Goal: Find specific fact: Find specific fact

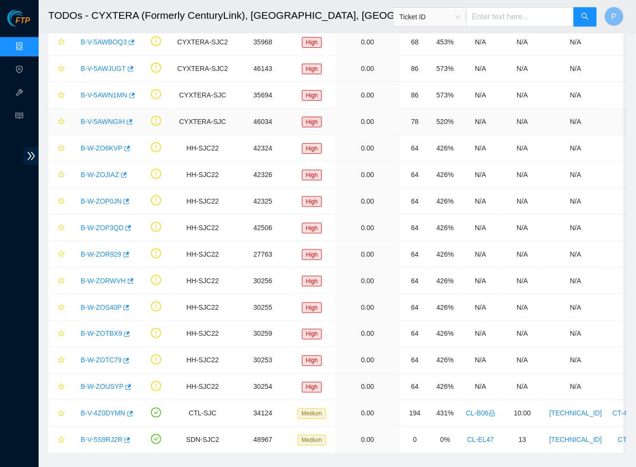
scroll to position [3, 0]
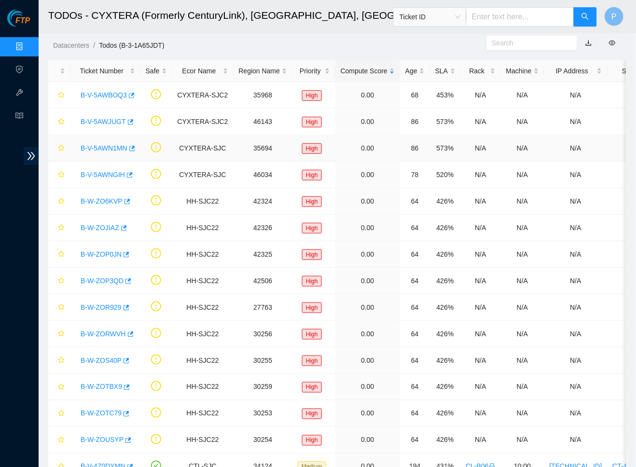
click at [114, 144] on link "B-V-5AWN1MN" at bounding box center [104, 148] width 47 height 8
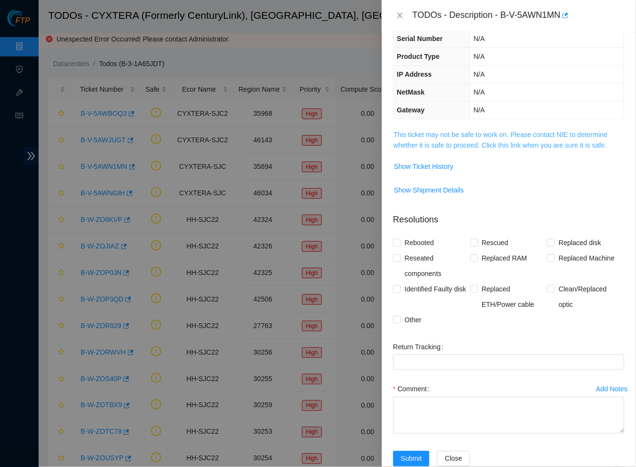
click at [507, 132] on link "This ticket may not be safe to work on. Please contact NIE to determine whether…" at bounding box center [501, 140] width 214 height 18
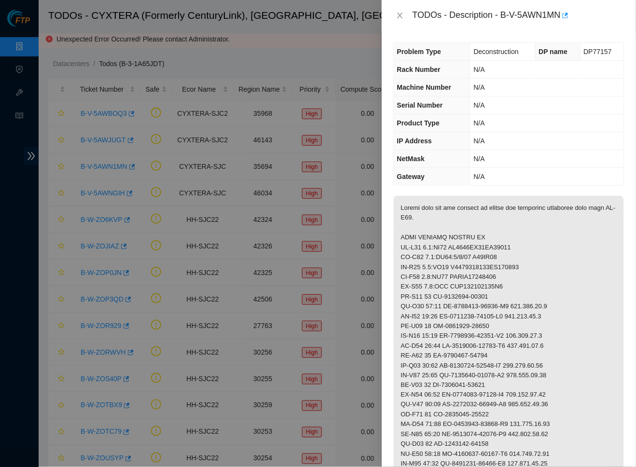
scroll to position [0, 0]
click at [402, 11] on button "Close" at bounding box center [401, 15] width 14 height 9
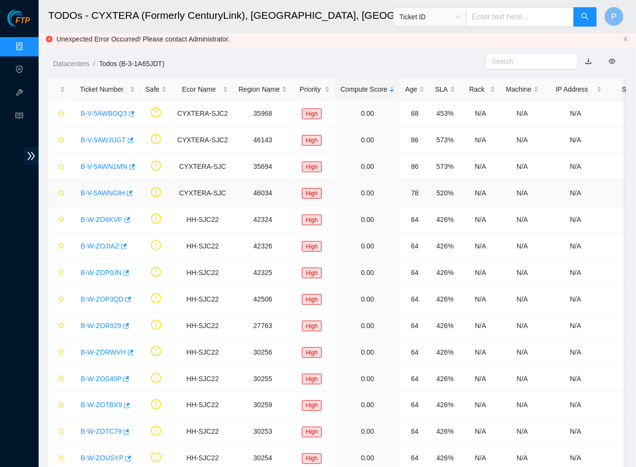
click at [108, 193] on link "B-V-5AWNGIH" at bounding box center [103, 193] width 44 height 8
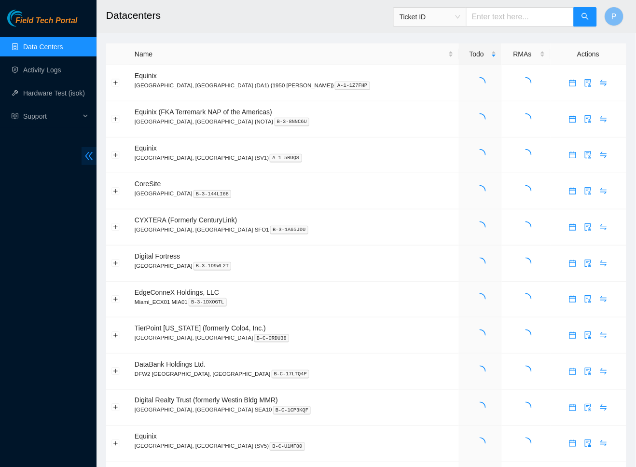
click at [87, 153] on icon "double-left" at bounding box center [89, 156] width 10 height 10
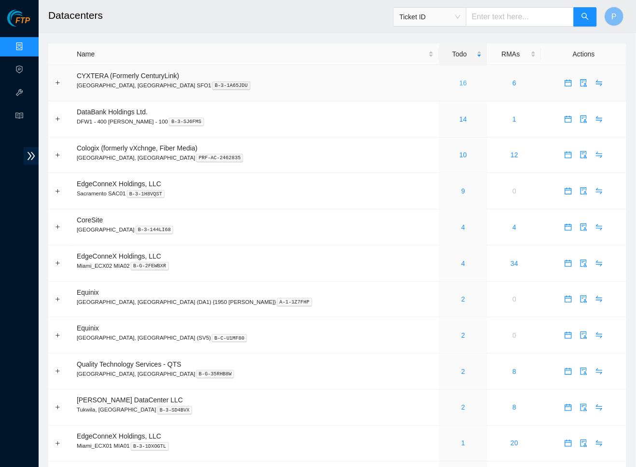
click at [460, 81] on link "16" at bounding box center [464, 83] width 8 height 8
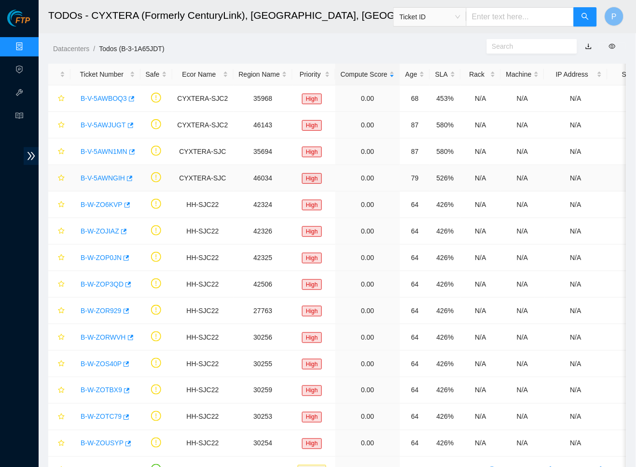
click at [104, 178] on link "B-V-5AWNGIH" at bounding box center [103, 178] width 44 height 8
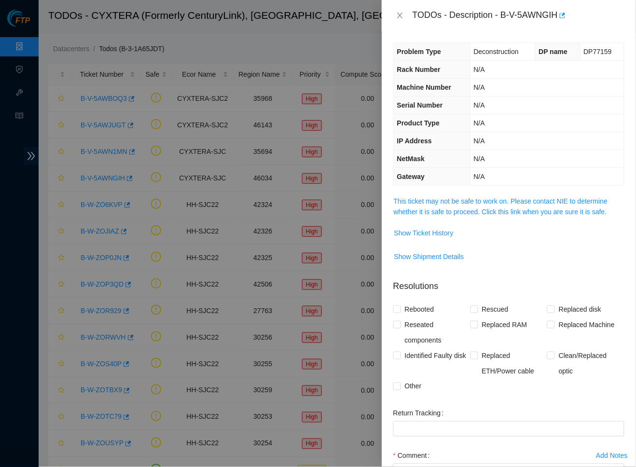
click at [492, 214] on td "This ticket may not be safe to work on. Please contact NIE to determine whether…" at bounding box center [509, 210] width 231 height 29
click at [492, 210] on link "This ticket may not be safe to work on. Please contact NIE to determine whether…" at bounding box center [501, 206] width 214 height 18
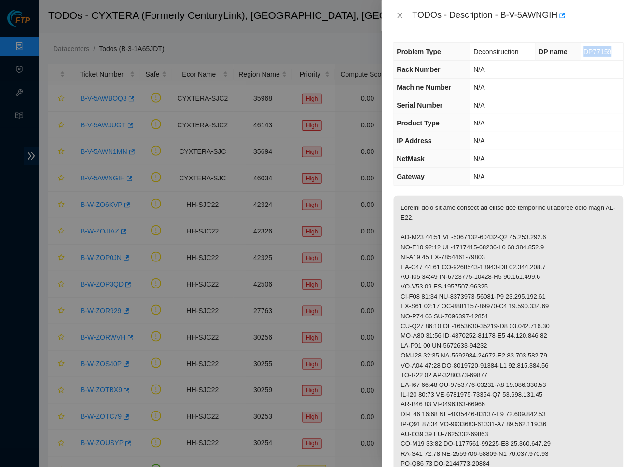
drag, startPoint x: 616, startPoint y: 49, endPoint x: 586, endPoint y: 49, distance: 29.9
click at [586, 49] on td "DP77159" at bounding box center [602, 52] width 44 height 18
copy span "DP77159"
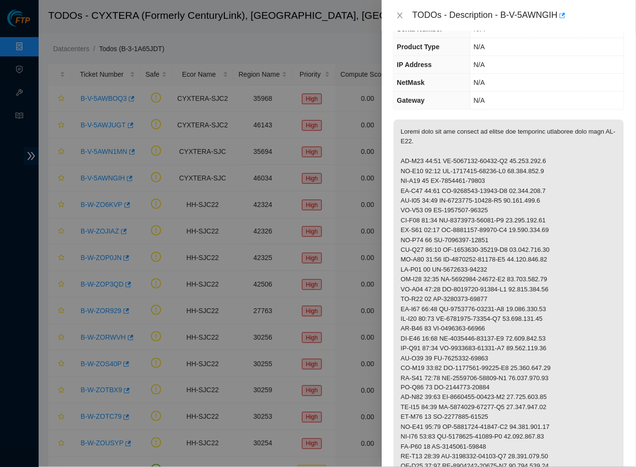
scroll to position [83, 0]
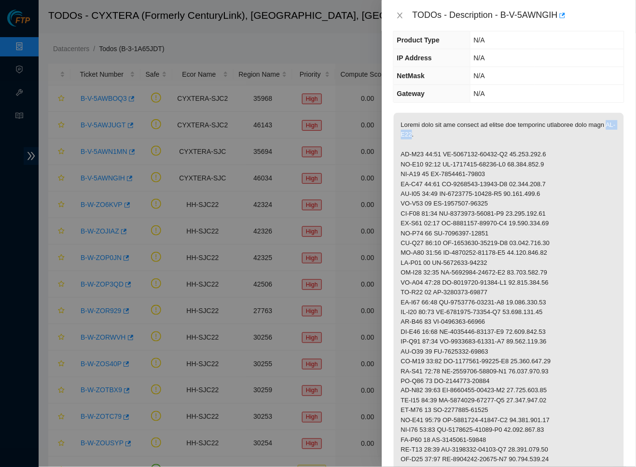
drag, startPoint x: 401, startPoint y: 131, endPoint x: 422, endPoint y: 133, distance: 21.8
click at [422, 133] on p at bounding box center [509, 381] width 230 height 537
copy p "CL-V01"
click at [472, 205] on p at bounding box center [509, 381] width 230 height 537
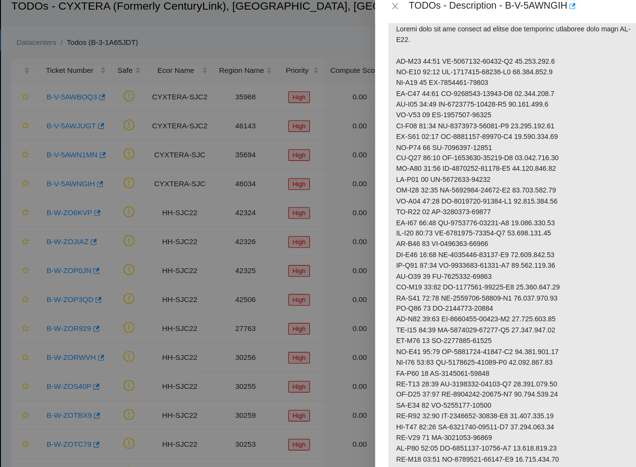
scroll to position [183, 0]
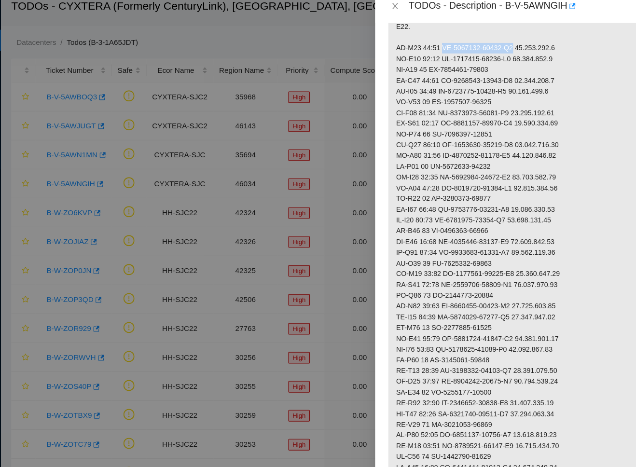
drag, startPoint x: 408, startPoint y: 41, endPoint x: 480, endPoint y: 41, distance: 71.9
click at [480, 41] on p at bounding box center [509, 281] width 230 height 537
copy p "CT-4190415-00285-N0"
drag, startPoint x: 482, startPoint y: 41, endPoint x: 536, endPoint y: 43, distance: 53.6
click at [536, 43] on p at bounding box center [509, 281] width 230 height 537
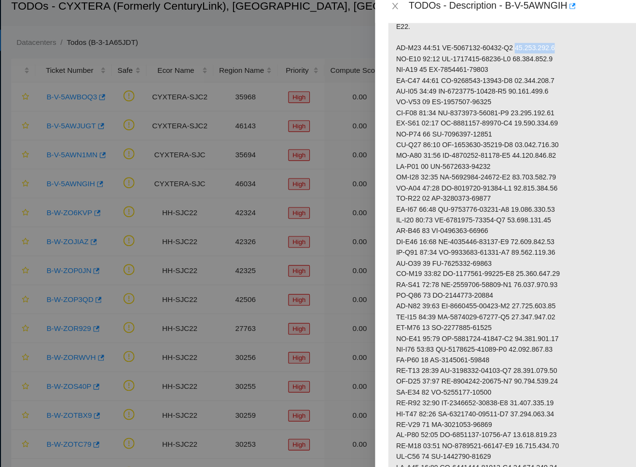
copy p "[TECHNICAL_ID]"
drag, startPoint x: 399, startPoint y: 59, endPoint x: 465, endPoint y: 59, distance: 66.1
click at [465, 59] on p at bounding box center [509, 281] width 230 height 537
copy p "CT-4190409-00089"
drag, startPoint x: 408, startPoint y: 70, endPoint x: 480, endPoint y: 69, distance: 72.4
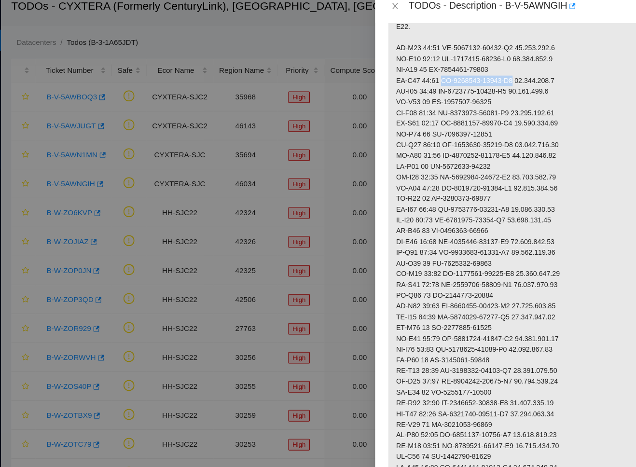
click at [480, 69] on p at bounding box center [509, 281] width 230 height 537
copy p "CT-4190409-00089-N0"
drag, startPoint x: 484, startPoint y: 71, endPoint x: 524, endPoint y: 72, distance: 40.1
click at [524, 72] on p at bounding box center [509, 281] width 230 height 537
copy p "[TECHNICAL_ID]"
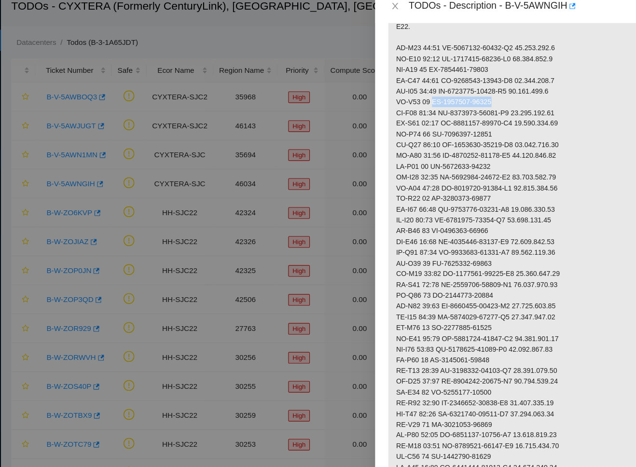
drag, startPoint x: 398, startPoint y: 88, endPoint x: 477, endPoint y: 92, distance: 78.8
click at [477, 92] on p at bounding box center [509, 281] width 230 height 537
copy p "CT-4190409-00090"
drag, startPoint x: 408, startPoint y: 98, endPoint x: 480, endPoint y: 98, distance: 72.9
click at [480, 98] on p at bounding box center [509, 281] width 230 height 537
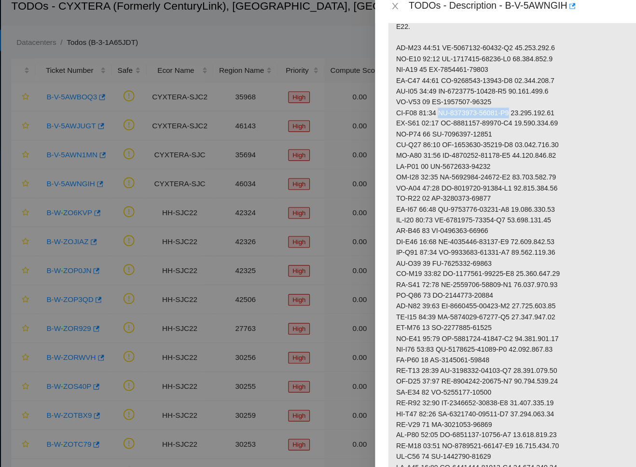
copy p "CT-4190409-00090-N0"
drag, startPoint x: 484, startPoint y: 98, endPoint x: 531, endPoint y: 98, distance: 46.8
click at [531, 98] on p at bounding box center [509, 281] width 230 height 537
copy p "[TECHNICAL_ID]"
drag, startPoint x: 398, startPoint y: 119, endPoint x: 472, endPoint y: 119, distance: 73.4
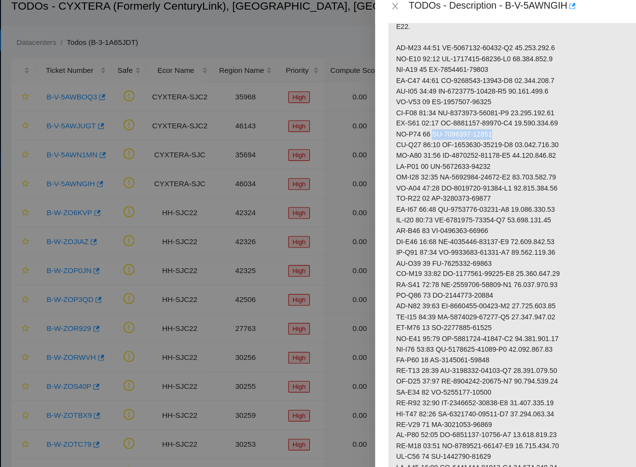
click at [472, 119] on p at bounding box center [509, 281] width 230 height 537
drag, startPoint x: 408, startPoint y: 129, endPoint x: 481, endPoint y: 125, distance: 73.5
click at [481, 125] on p at bounding box center [509, 281] width 230 height 537
drag, startPoint x: 483, startPoint y: 126, endPoint x: 530, endPoint y: 126, distance: 46.8
click at [530, 126] on p at bounding box center [509, 281] width 230 height 537
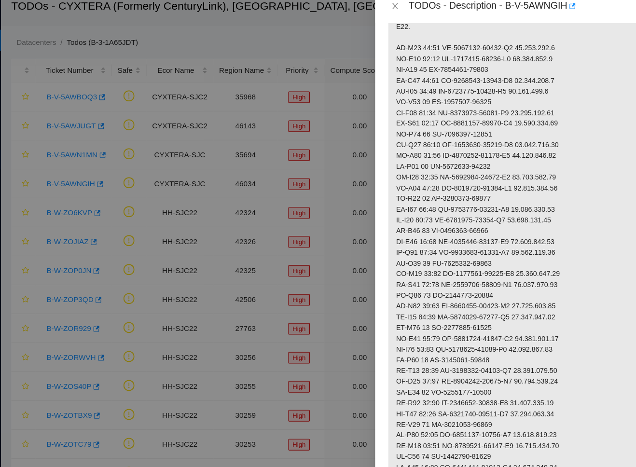
click at [396, 147] on p at bounding box center [509, 281] width 230 height 537
drag, startPoint x: 399, startPoint y: 148, endPoint x: 488, endPoint y: 148, distance: 89.3
click at [488, 148] on p at bounding box center [509, 281] width 230 height 537
drag, startPoint x: 408, startPoint y: 156, endPoint x: 439, endPoint y: 156, distance: 31.4
click at [434, 156] on p at bounding box center [509, 281] width 230 height 537
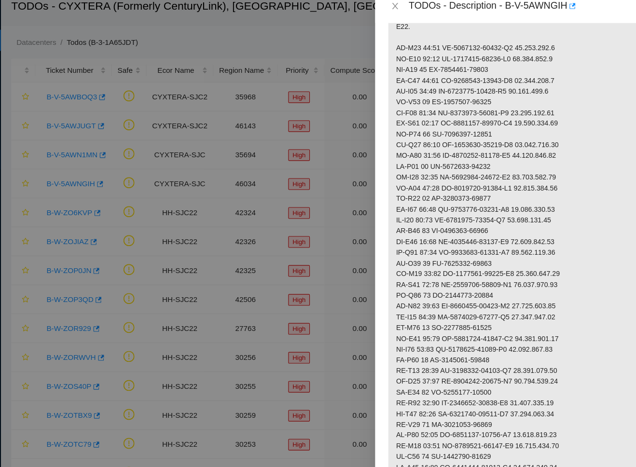
click at [455, 156] on p at bounding box center [509, 281] width 230 height 537
drag, startPoint x: 407, startPoint y: 156, endPoint x: 481, endPoint y: 157, distance: 74.8
click at [481, 157] on p at bounding box center [509, 281] width 230 height 537
drag, startPoint x: 484, startPoint y: 155, endPoint x: 528, endPoint y: 155, distance: 43.9
click at [528, 155] on p at bounding box center [509, 281] width 230 height 537
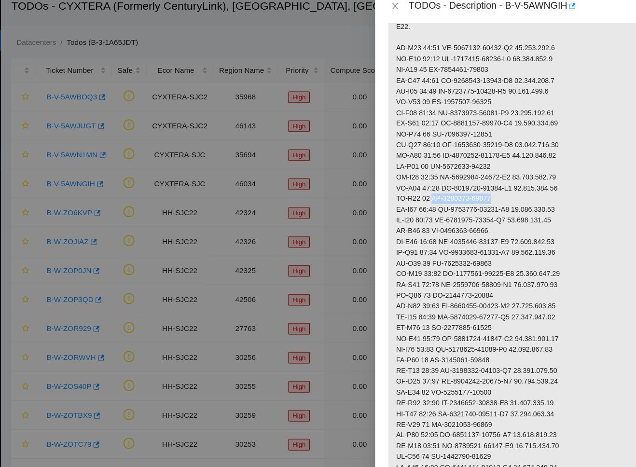
drag, startPoint x: 399, startPoint y: 174, endPoint x: 465, endPoint y: 174, distance: 65.7
click at [465, 174] on p at bounding box center [509, 281] width 230 height 537
drag, startPoint x: 408, startPoint y: 185, endPoint x: 481, endPoint y: 181, distance: 73.5
click at [481, 181] on p at bounding box center [509, 281] width 230 height 537
drag, startPoint x: 484, startPoint y: 186, endPoint x: 541, endPoint y: 186, distance: 57.5
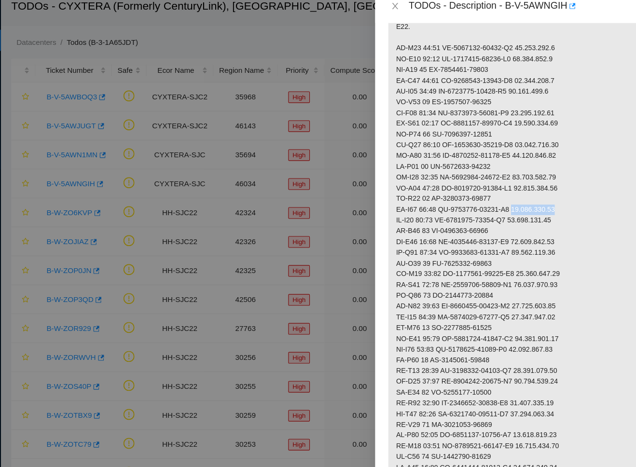
click at [541, 186] on p at bounding box center [509, 281] width 230 height 537
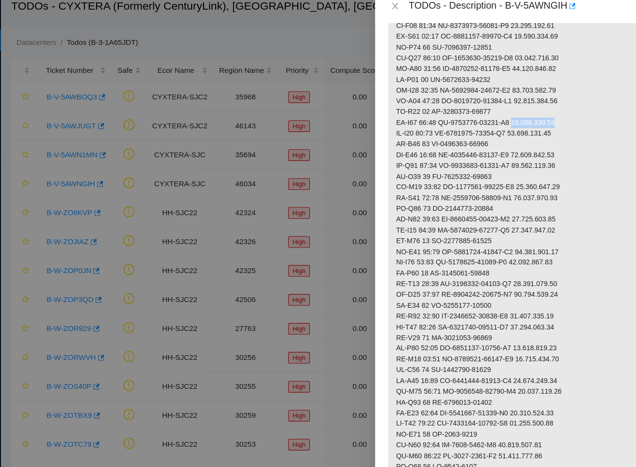
scroll to position [270, 0]
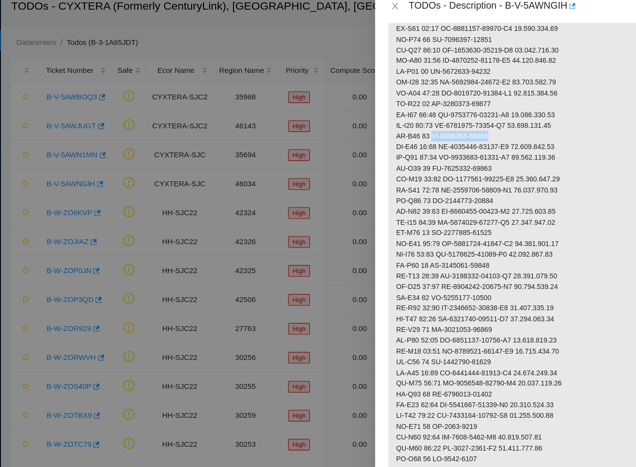
drag, startPoint x: 398, startPoint y: 118, endPoint x: 463, endPoint y: 118, distance: 65.2
click at [463, 118] on p at bounding box center [509, 194] width 230 height 537
drag, startPoint x: 409, startPoint y: 128, endPoint x: 479, endPoint y: 126, distance: 70.0
click at [479, 126] on p at bounding box center [509, 194] width 230 height 537
click at [424, 126] on p at bounding box center [509, 194] width 230 height 537
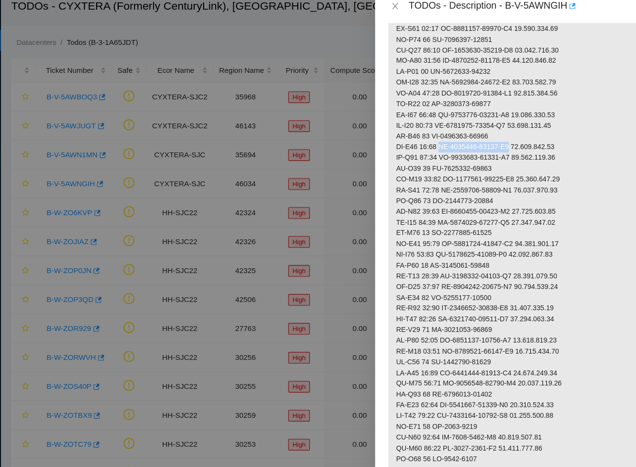
drag, startPoint x: 408, startPoint y: 127, endPoint x: 480, endPoint y: 125, distance: 72.4
click at [480, 125] on p at bounding box center [509, 194] width 230 height 537
drag, startPoint x: 483, startPoint y: 128, endPoint x: 546, endPoint y: 128, distance: 62.8
click at [546, 128] on p at bounding box center [509, 194] width 230 height 537
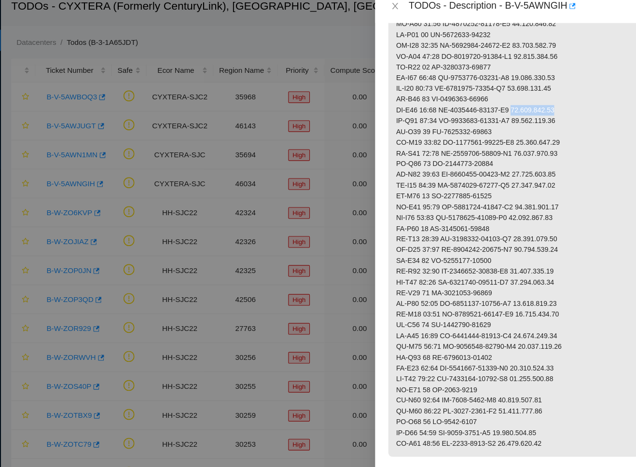
scroll to position [308, 0]
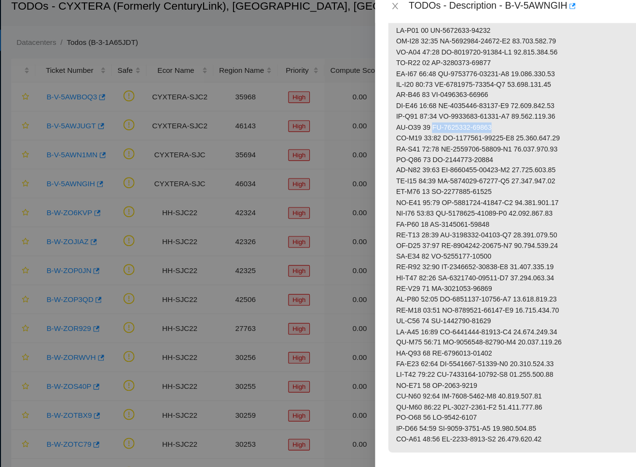
drag, startPoint x: 399, startPoint y: 109, endPoint x: 462, endPoint y: 109, distance: 62.8
click at [462, 109] on p at bounding box center [509, 156] width 230 height 537
drag, startPoint x: 408, startPoint y: 118, endPoint x: 479, endPoint y: 118, distance: 71.5
click at [479, 118] on p at bounding box center [509, 156] width 230 height 537
drag, startPoint x: 483, startPoint y: 118, endPoint x: 549, endPoint y: 118, distance: 66.6
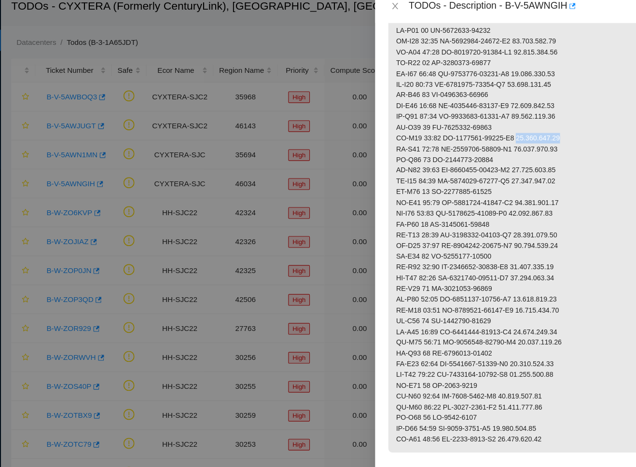
click at [549, 118] on p at bounding box center [509, 156] width 230 height 537
drag, startPoint x: 396, startPoint y: 137, endPoint x: 473, endPoint y: 136, distance: 76.3
click at [473, 136] on p at bounding box center [509, 156] width 230 height 537
drag, startPoint x: 408, startPoint y: 148, endPoint x: 480, endPoint y: 147, distance: 72.4
click at [480, 147] on p at bounding box center [509, 156] width 230 height 537
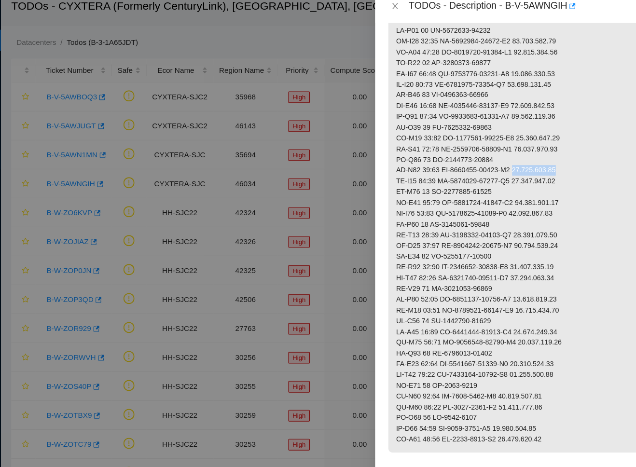
drag, startPoint x: 483, startPoint y: 147, endPoint x: 532, endPoint y: 147, distance: 48.3
click at [532, 147] on p at bounding box center [509, 156] width 230 height 537
drag, startPoint x: 399, startPoint y: 167, endPoint x: 478, endPoint y: 167, distance: 79.7
click at [478, 167] on p at bounding box center [509, 156] width 230 height 537
drag, startPoint x: 408, startPoint y: 176, endPoint x: 481, endPoint y: 174, distance: 72.5
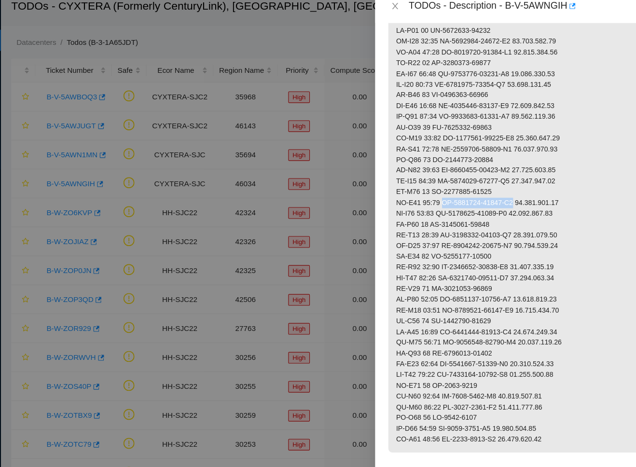
click at [481, 174] on p at bounding box center [509, 156] width 230 height 537
click at [485, 178] on p at bounding box center [509, 156] width 230 height 537
drag, startPoint x: 484, startPoint y: 176, endPoint x: 528, endPoint y: 177, distance: 44.4
click at [528, 177] on p at bounding box center [509, 156] width 230 height 537
drag, startPoint x: 397, startPoint y: 196, endPoint x: 463, endPoint y: 196, distance: 65.7
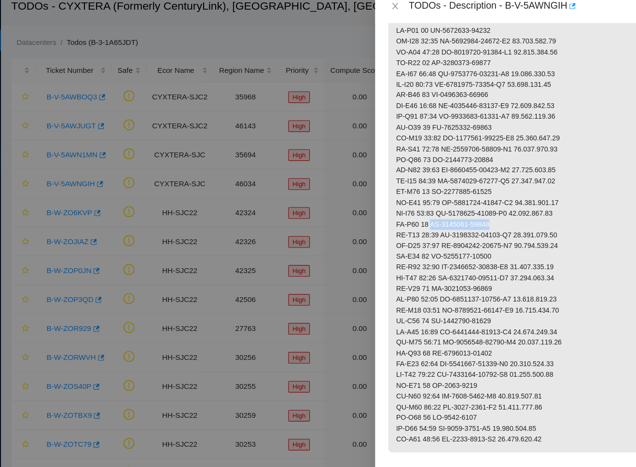
click at [463, 196] on p at bounding box center [509, 156] width 230 height 537
drag, startPoint x: 408, startPoint y: 207, endPoint x: 481, endPoint y: 203, distance: 73.0
click at [481, 203] on p at bounding box center [509, 156] width 230 height 537
drag, startPoint x: 485, startPoint y: 203, endPoint x: 534, endPoint y: 206, distance: 48.9
click at [534, 206] on p at bounding box center [509, 156] width 230 height 537
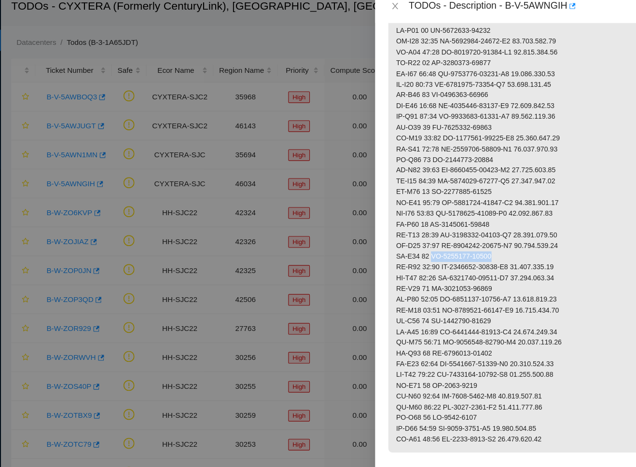
drag, startPoint x: 399, startPoint y: 225, endPoint x: 466, endPoint y: 225, distance: 67.1
click at [466, 225] on p at bounding box center [509, 156] width 230 height 537
drag, startPoint x: 408, startPoint y: 233, endPoint x: 481, endPoint y: 232, distance: 72.9
click at [481, 232] on p at bounding box center [509, 156] width 230 height 537
drag, startPoint x: 483, startPoint y: 234, endPoint x: 538, endPoint y: 234, distance: 55.0
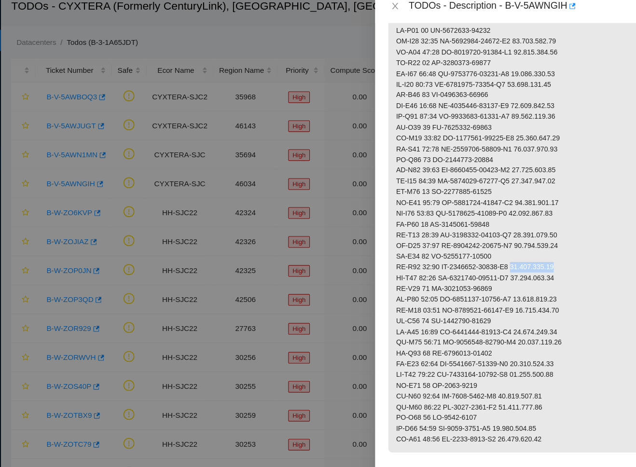
click at [538, 234] on p at bounding box center [509, 156] width 230 height 537
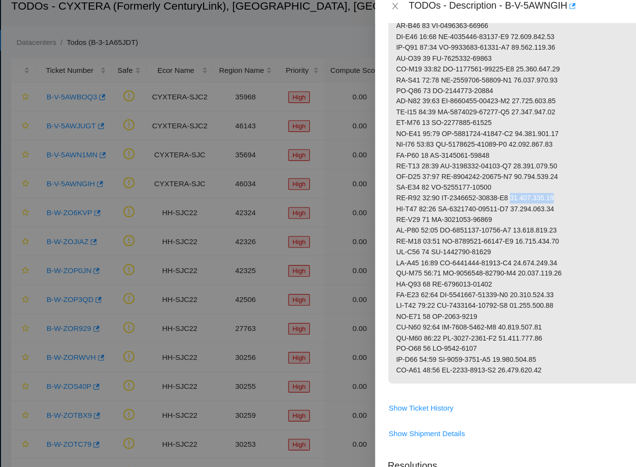
scroll to position [389, 0]
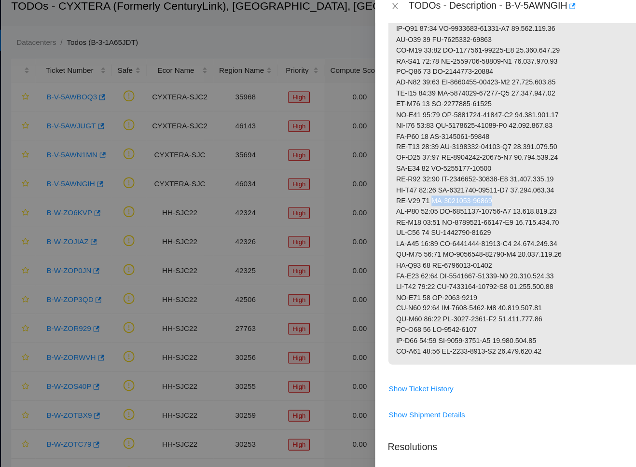
drag, startPoint x: 398, startPoint y: 173, endPoint x: 473, endPoint y: 173, distance: 74.8
click at [473, 173] on p at bounding box center [509, 75] width 230 height 537
drag, startPoint x: 408, startPoint y: 183, endPoint x: 480, endPoint y: 182, distance: 71.5
click at [480, 182] on p at bounding box center [509, 75] width 230 height 537
click at [481, 183] on p at bounding box center [509, 75] width 230 height 537
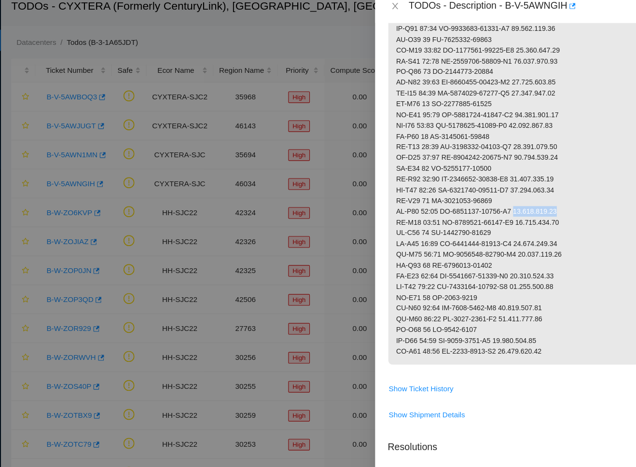
drag, startPoint x: 484, startPoint y: 183, endPoint x: 529, endPoint y: 183, distance: 44.9
click at [529, 183] on p at bounding box center [509, 75] width 230 height 537
drag, startPoint x: 398, startPoint y: 203, endPoint x: 474, endPoint y: 203, distance: 75.3
click at [474, 203] on p at bounding box center [509, 75] width 230 height 537
drag, startPoint x: 408, startPoint y: 212, endPoint x: 479, endPoint y: 209, distance: 71.0
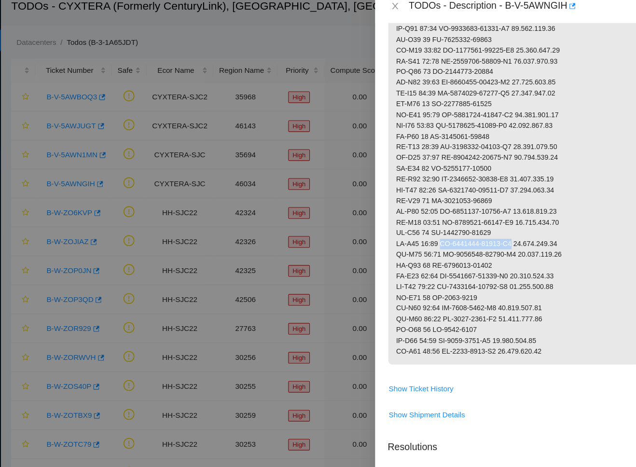
click at [479, 209] on p at bounding box center [509, 75] width 230 height 537
drag, startPoint x: 577, startPoint y: 241, endPoint x: 496, endPoint y: 212, distance: 85.8
click at [468, 212] on p at bounding box center [509, 75] width 230 height 537
drag, startPoint x: 483, startPoint y: 211, endPoint x: 540, endPoint y: 211, distance: 57.0
click at [540, 211] on p at bounding box center [509, 75] width 230 height 537
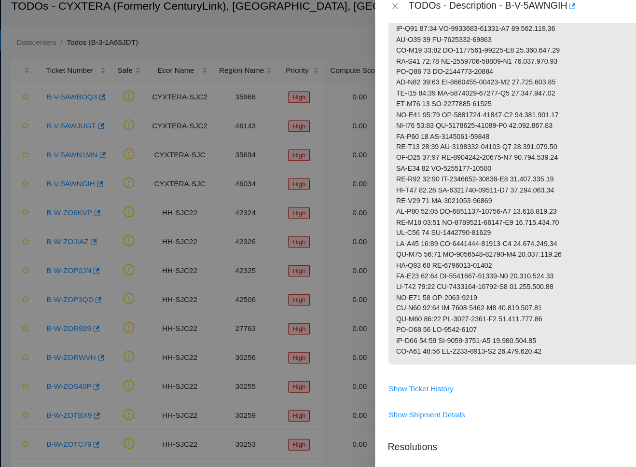
click at [400, 231] on p at bounding box center [509, 75] width 230 height 537
drag, startPoint x: 399, startPoint y: 231, endPoint x: 472, endPoint y: 231, distance: 73.4
click at [472, 231] on p at bounding box center [509, 75] width 230 height 537
drag, startPoint x: 407, startPoint y: 240, endPoint x: 480, endPoint y: 240, distance: 72.9
click at [480, 240] on p at bounding box center [509, 75] width 230 height 537
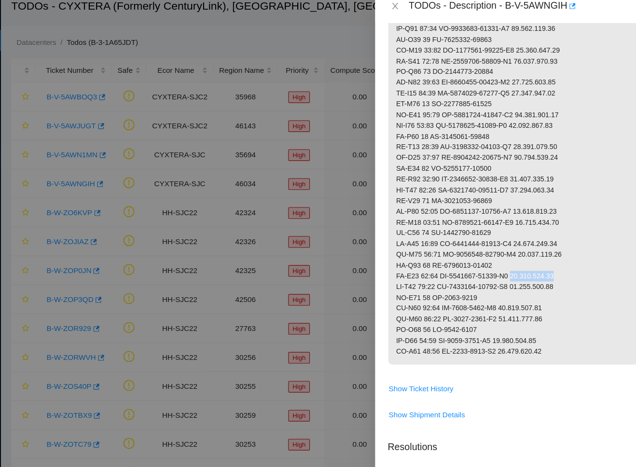
drag, startPoint x: 483, startPoint y: 239, endPoint x: 548, endPoint y: 239, distance: 64.7
click at [548, 239] on p at bounding box center [509, 75] width 230 height 537
drag, startPoint x: 398, startPoint y: 261, endPoint x: 456, endPoint y: 260, distance: 57.9
click at [456, 260] on p at bounding box center [509, 75] width 230 height 537
drag, startPoint x: 577, startPoint y: 294, endPoint x: 430, endPoint y: 265, distance: 149.6
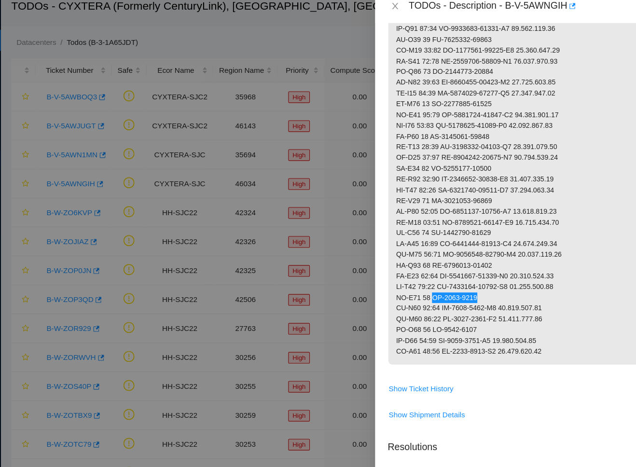
click at [440, 262] on p at bounding box center [509, 75] width 230 height 537
drag, startPoint x: 407, startPoint y: 270, endPoint x: 467, endPoint y: 267, distance: 60.0
click at [467, 267] on p at bounding box center [509, 75] width 230 height 537
drag, startPoint x: 469, startPoint y: 267, endPoint x: 515, endPoint y: 267, distance: 46.4
click at [515, 267] on p at bounding box center [509, 75] width 230 height 537
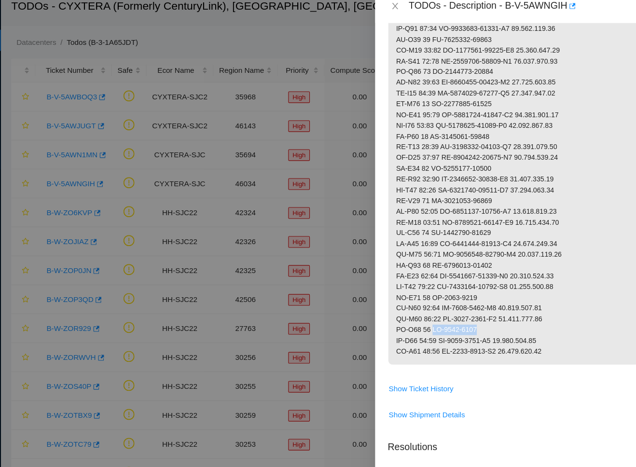
drag, startPoint x: 400, startPoint y: 289, endPoint x: 460, endPoint y: 288, distance: 59.9
click at [460, 288] on p at bounding box center [509, 75] width 230 height 537
drag, startPoint x: 409, startPoint y: 299, endPoint x: 465, endPoint y: 297, distance: 56.5
click at [465, 297] on p at bounding box center [509, 75] width 230 height 537
drag, startPoint x: 469, startPoint y: 295, endPoint x: 517, endPoint y: 295, distance: 48.3
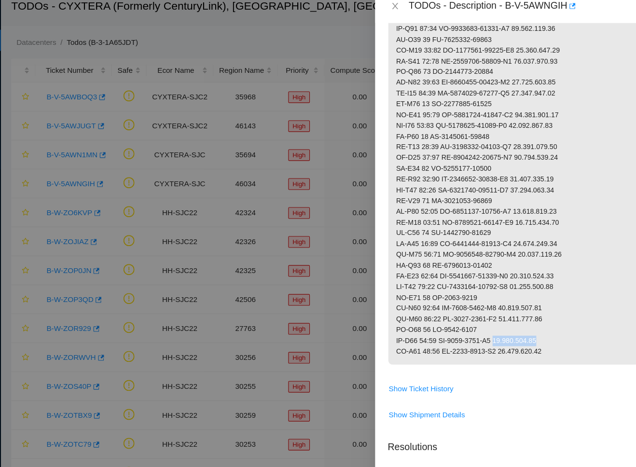
click at [517, 295] on p at bounding box center [509, 75] width 230 height 537
click at [475, 185] on p at bounding box center [509, 75] width 230 height 537
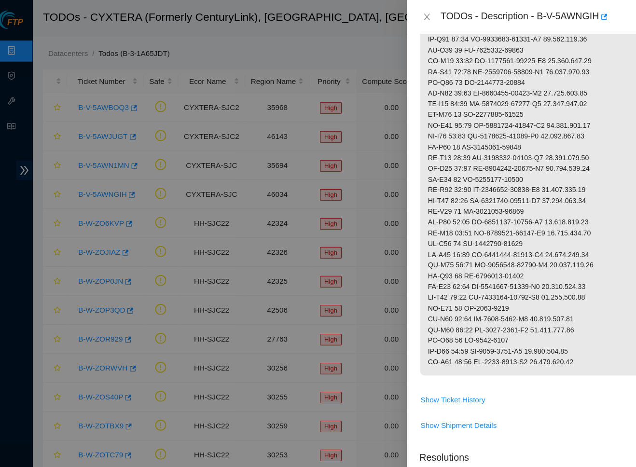
scroll to position [47, 0]
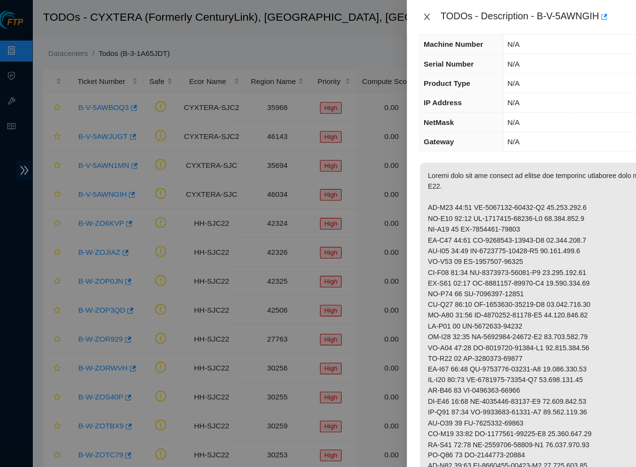
click at [394, 14] on button "Close" at bounding box center [401, 15] width 14 height 9
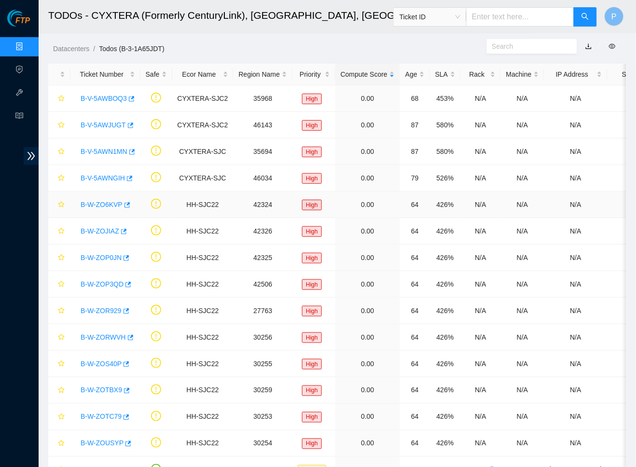
click at [104, 201] on link "B-W-ZO6KVP" at bounding box center [102, 205] width 42 height 8
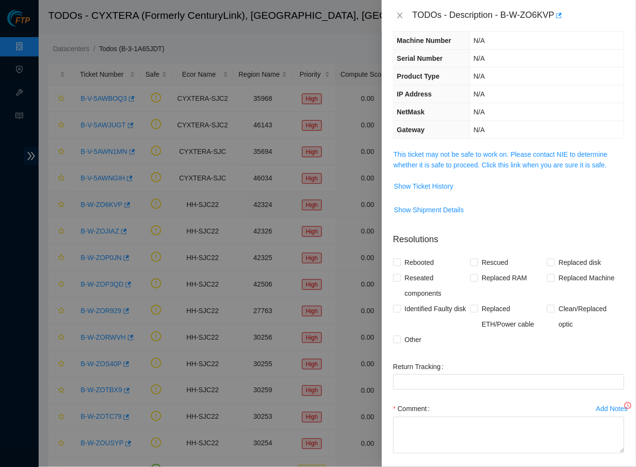
click at [93, 203] on div at bounding box center [318, 233] width 636 height 467
click at [510, 165] on link "This ticket may not be safe to work on. Please contact NIE to determine whether…" at bounding box center [501, 160] width 214 height 18
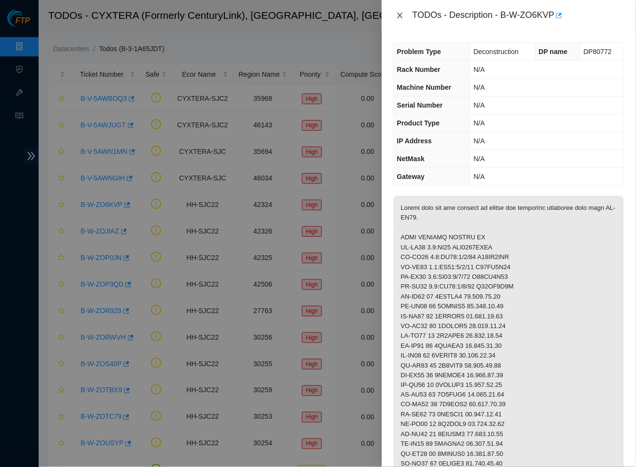
click at [403, 15] on icon "close" at bounding box center [400, 16] width 8 height 8
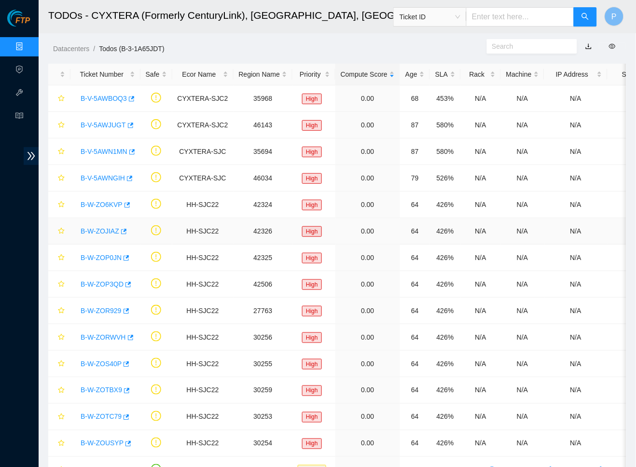
click at [102, 224] on div "B-W-ZOJIAZ" at bounding box center [105, 231] width 59 height 15
click at [102, 227] on link "B-W-ZOJIAZ" at bounding box center [100, 231] width 39 height 8
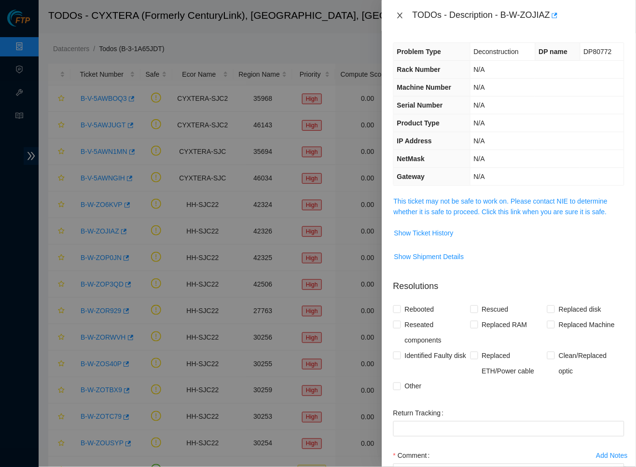
click at [401, 18] on icon "close" at bounding box center [400, 16] width 8 height 8
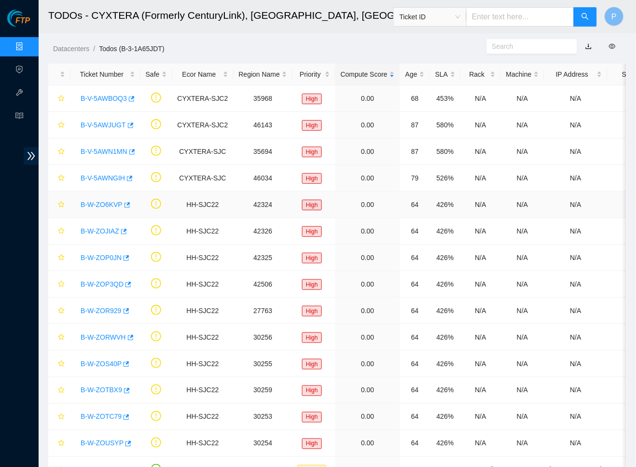
click at [94, 201] on link "B-W-ZO6KVP" at bounding box center [102, 205] width 42 height 8
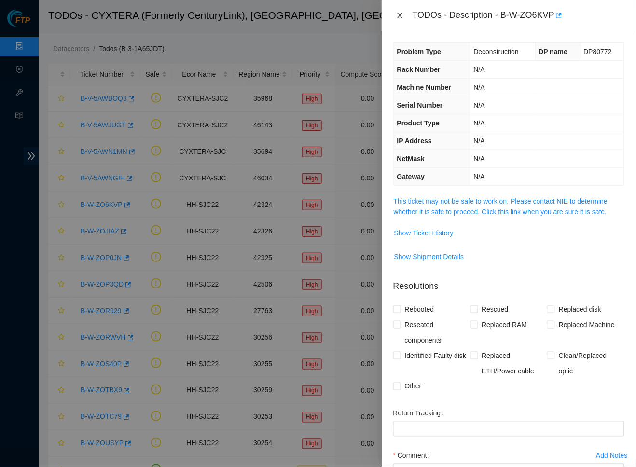
click at [399, 14] on icon "close" at bounding box center [399, 16] width 5 height 6
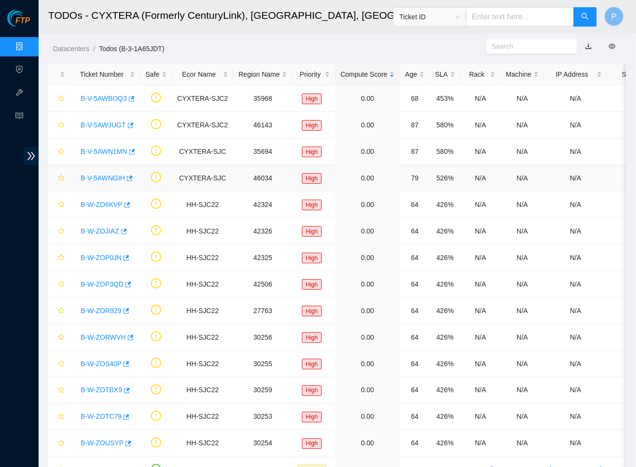
click at [107, 174] on link "B-V-5AWNGIH" at bounding box center [103, 178] width 44 height 8
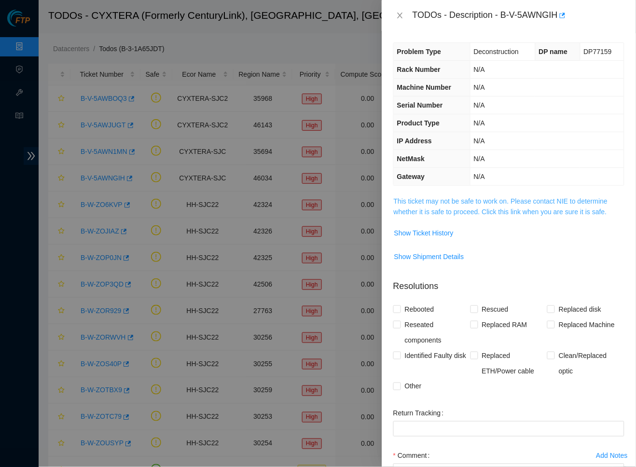
click at [445, 207] on link "This ticket may not be safe to work on. Please contact NIE to determine whether…" at bounding box center [501, 206] width 214 height 18
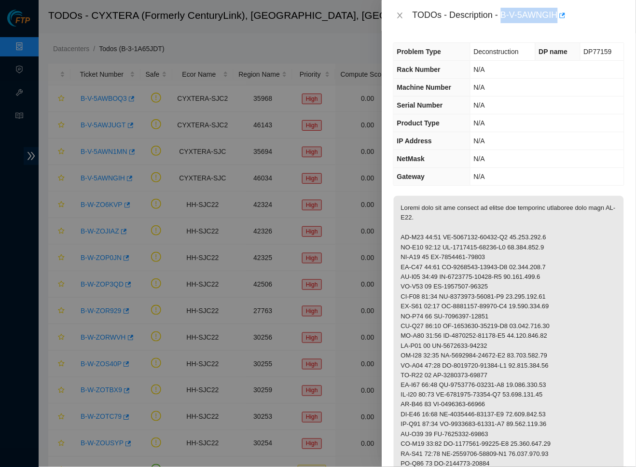
drag, startPoint x: 506, startPoint y: 12, endPoint x: 564, endPoint y: 12, distance: 58.4
click at [564, 12] on div "TODOs - Description - B-V-5AWNGIH" at bounding box center [519, 15] width 212 height 15
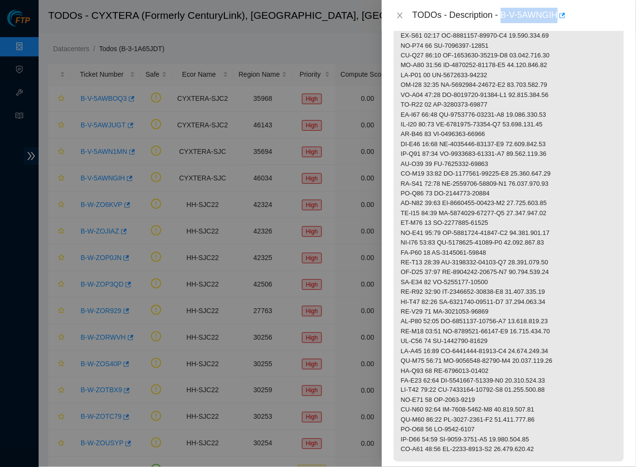
scroll to position [366, 0]
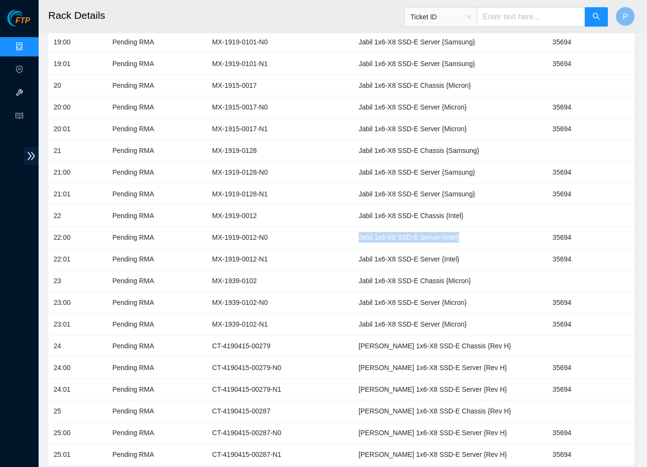
scroll to position [1521, 0]
click at [28, 43] on link "Data Centers" at bounding box center [48, 47] width 40 height 8
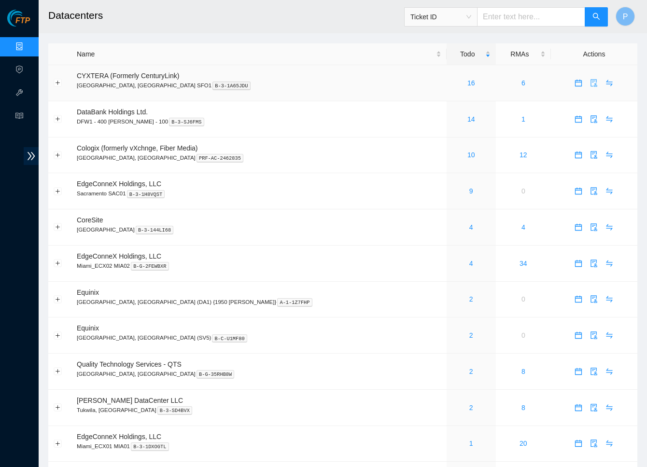
click at [584, 80] on body "FTP Data Centers Activity Logs Hardware Test (isok) Support Datacenters Ticket …" at bounding box center [323, 233] width 647 height 467
click at [590, 79] on icon "audit" at bounding box center [594, 83] width 8 height 8
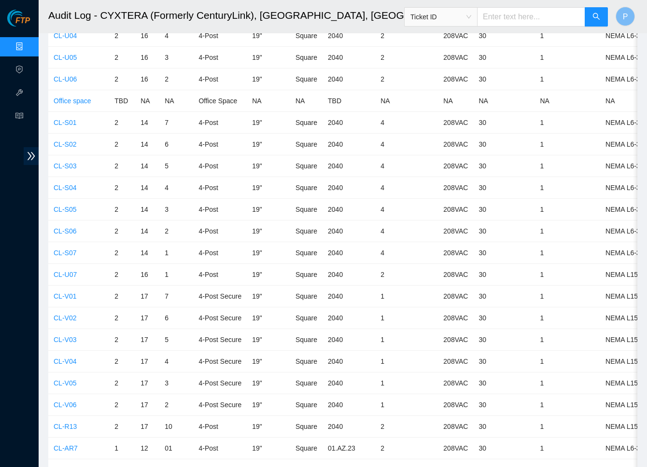
scroll to position [3449, 0]
click at [63, 294] on link "CL-V01" at bounding box center [65, 298] width 23 height 8
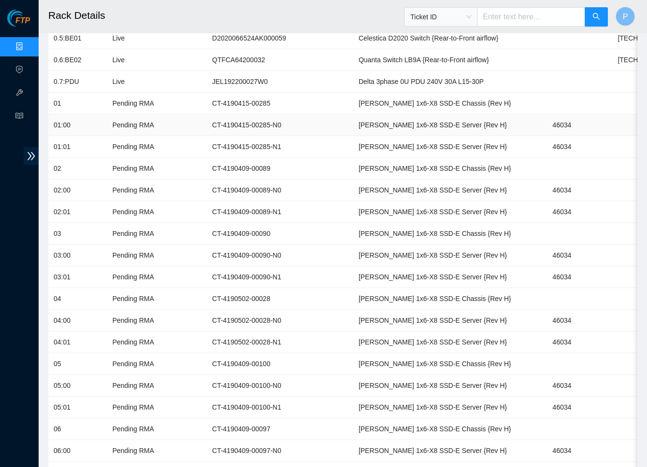
scroll to position [264, 0]
drag, startPoint x: 434, startPoint y: 98, endPoint x: 310, endPoint y: 99, distance: 124.1
click at [353, 99] on td "[PERSON_NAME] 1x6-X8 SSD-E Chassis {Rev H}" at bounding box center [450, 104] width 194 height 22
copy td "[PERSON_NAME] 1x6-X8 SSD-E Chassis {Rev H}"
drag, startPoint x: 429, startPoint y: 118, endPoint x: 307, endPoint y: 118, distance: 122.6
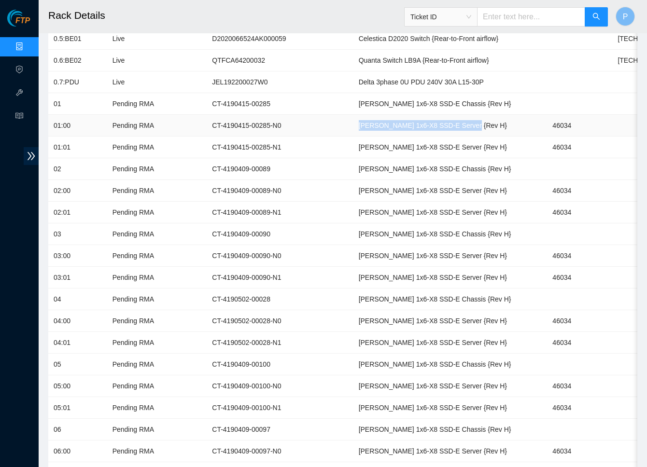
click at [353, 118] on td "[PERSON_NAME] 1x6-X8 SSD-E Server {Rev H}" at bounding box center [450, 126] width 194 height 22
copy td "[PERSON_NAME] 1x6-X8 SSD-E Server {Rev H}"
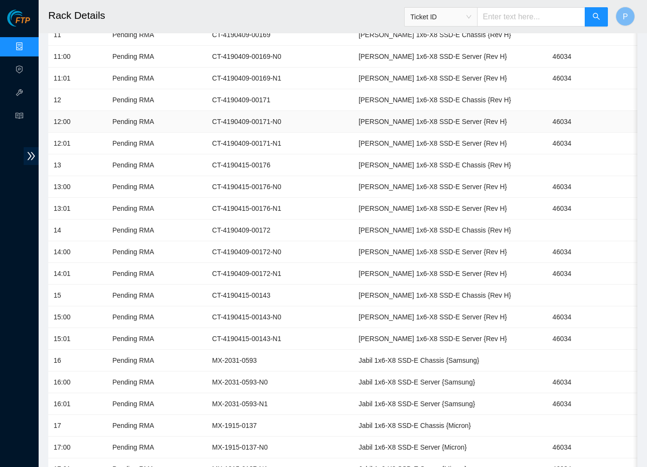
scroll to position [985, 0]
drag, startPoint x: 454, startPoint y: 342, endPoint x: 309, endPoint y: 340, distance: 144.9
click at [353, 350] on td "Jabil 1x6-X8 SSD-E Chassis {Samsung}" at bounding box center [450, 361] width 194 height 22
copy td "Jabil 1x6-X8 SSD-E Chassis {Samsung}"
drag, startPoint x: 440, startPoint y: 362, endPoint x: 311, endPoint y: 361, distance: 128.4
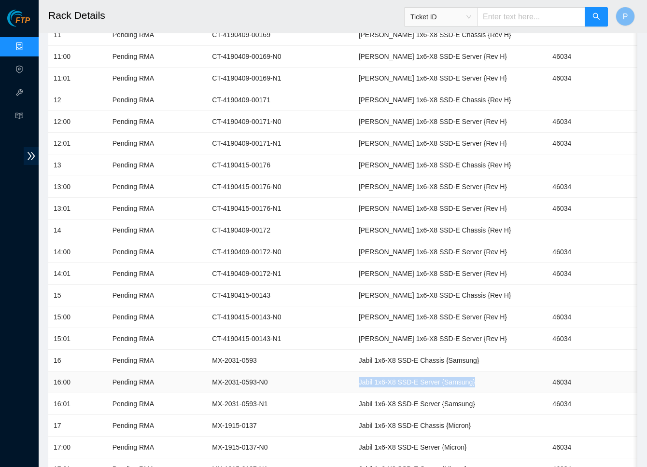
click at [353, 372] on td "Jabil 1x6-X8 SSD-E Server {Samsung}" at bounding box center [450, 383] width 194 height 22
copy td "Jabil 1x6-X8 SSD-E Server {Samsung}"
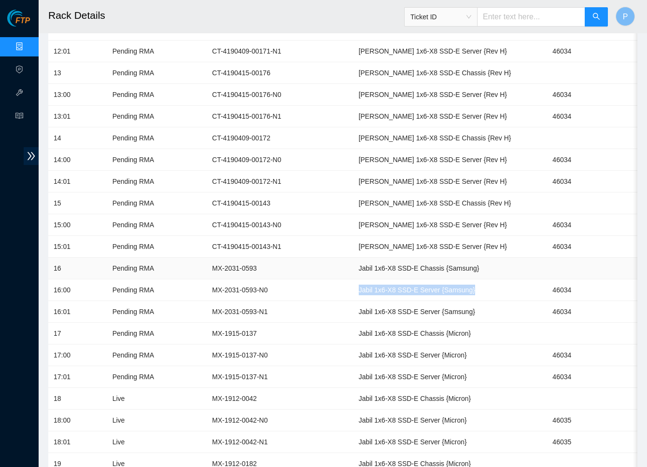
scroll to position [1082, 0]
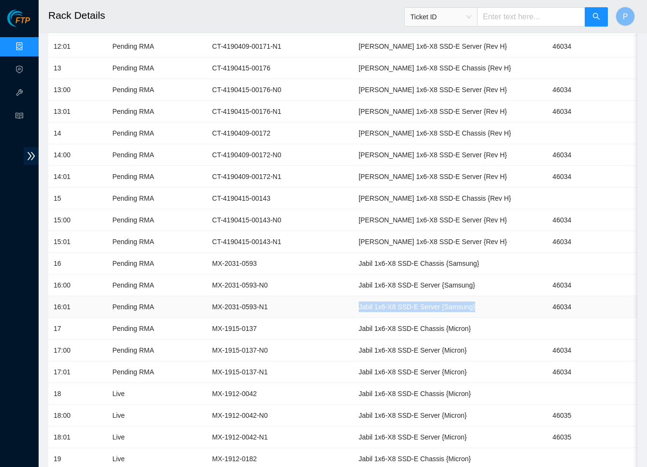
drag, startPoint x: 442, startPoint y: 287, endPoint x: 309, endPoint y: 289, distance: 132.8
click at [353, 296] on td "Jabil 1x6-X8 SSD-E Server {Samsung}" at bounding box center [450, 307] width 194 height 22
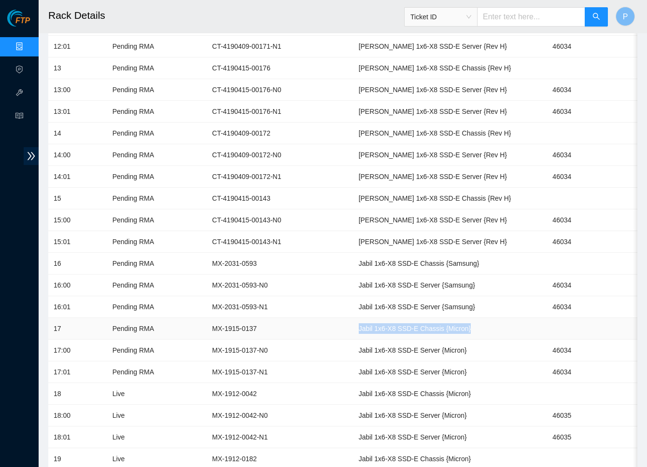
drag, startPoint x: 436, startPoint y: 310, endPoint x: 313, endPoint y: 310, distance: 123.6
click at [353, 318] on td "Jabil 1x6-X8 SSD-E Chassis {Micron}" at bounding box center [450, 329] width 194 height 22
copy td "Jabil 1x6-X8 SSD-E Chassis {Micron}"
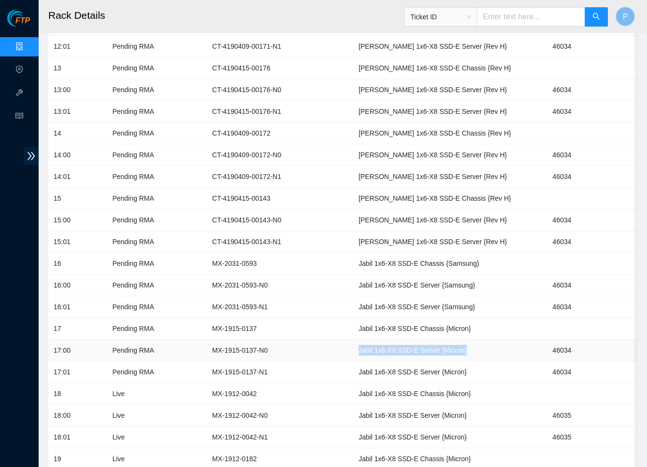
drag, startPoint x: 433, startPoint y: 330, endPoint x: 305, endPoint y: 331, distance: 128.4
click at [305, 340] on tr "17:00 Pending RMA MX-1915-0137-N0 Jabil 1x6-X8 SSD-E Server {Micron} 46034 [TEC…" at bounding box center [456, 351] width 817 height 22
click at [379, 340] on td "Jabil 1x6-X8 SSD-E Server {Micron}" at bounding box center [450, 351] width 194 height 22
drag, startPoint x: 429, startPoint y: 327, endPoint x: 309, endPoint y: 329, distance: 119.3
click at [353, 340] on td "Jabil 1x6-X8 SSD-E Server {Micron}" at bounding box center [450, 351] width 194 height 22
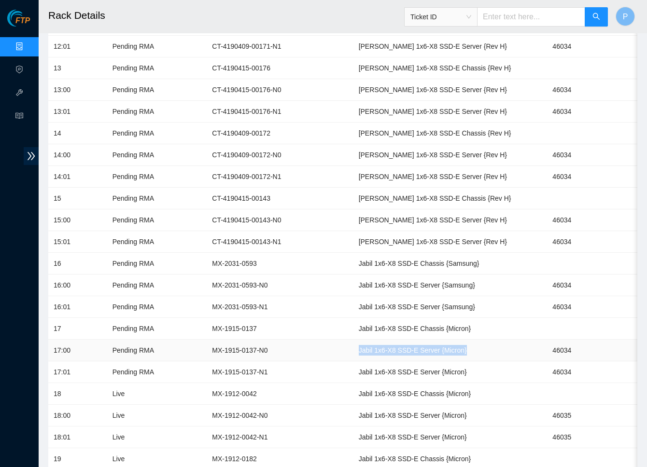
copy td "Jabil 1x6-X8 SSD-E Server {Micron}"
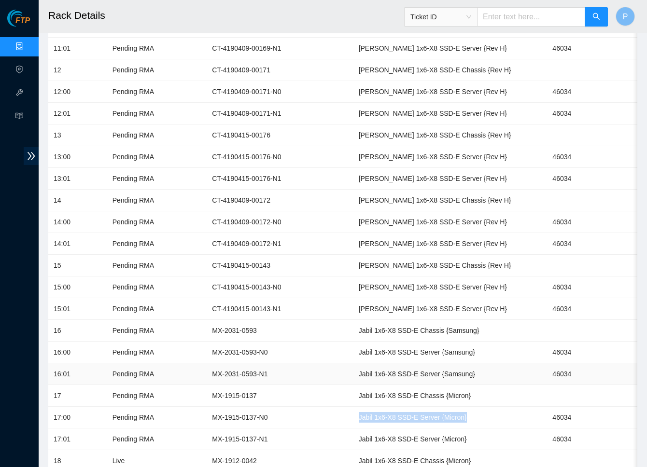
scroll to position [1013, 0]
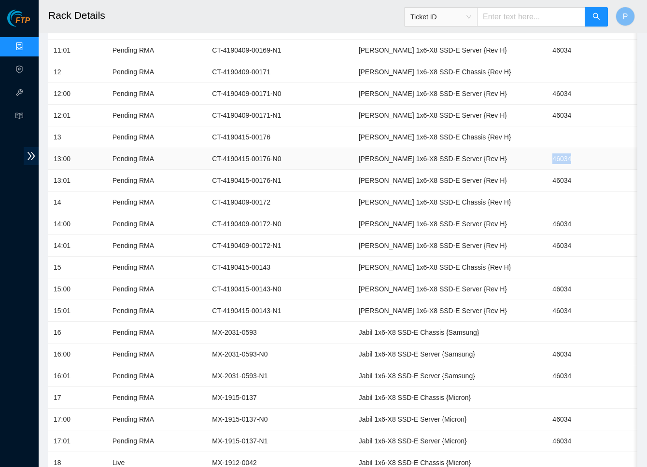
drag, startPoint x: 545, startPoint y: 142, endPoint x: 512, endPoint y: 141, distance: 32.4
click at [547, 148] on td "46034" at bounding box center [579, 159] width 65 height 22
copy td "46034"
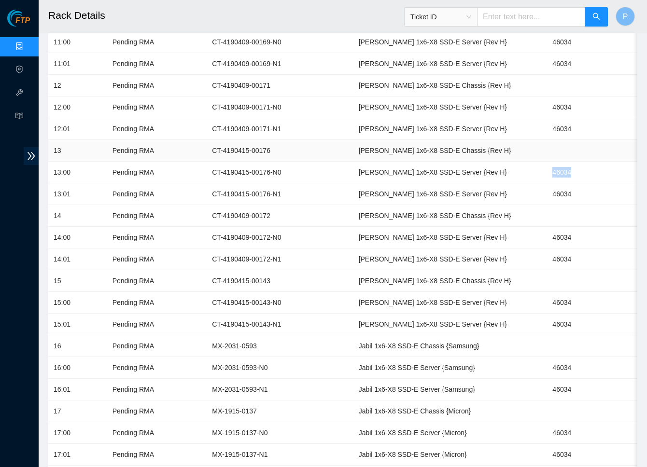
scroll to position [1103, 0]
